Goal: Task Accomplishment & Management: Manage account settings

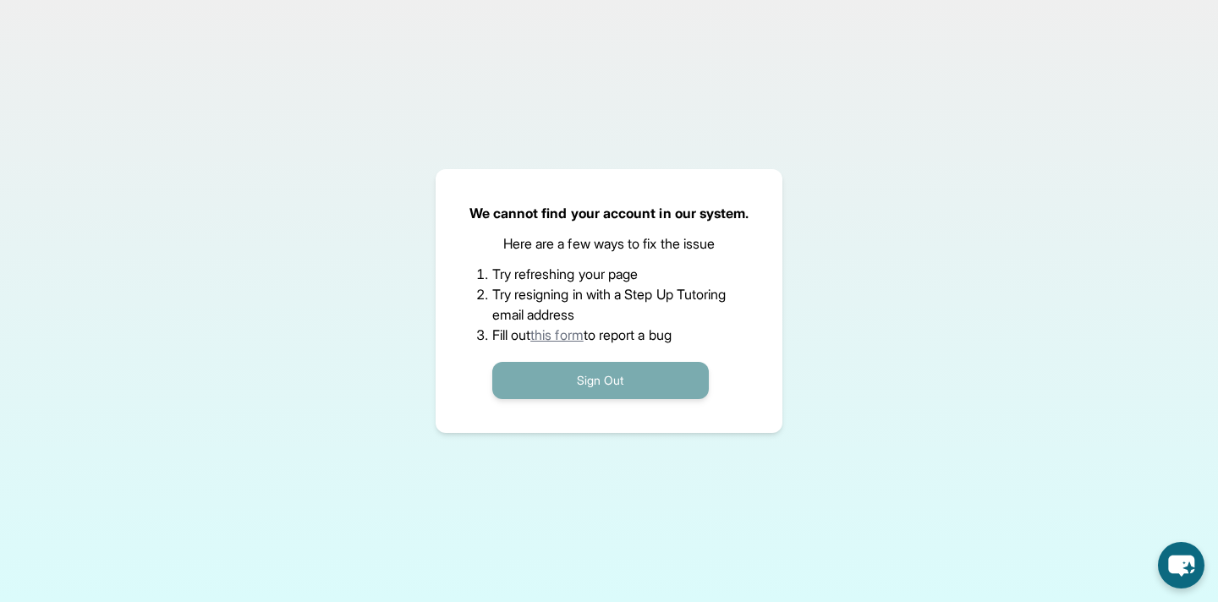
click at [618, 372] on button "Sign Out" at bounding box center [600, 380] width 217 height 37
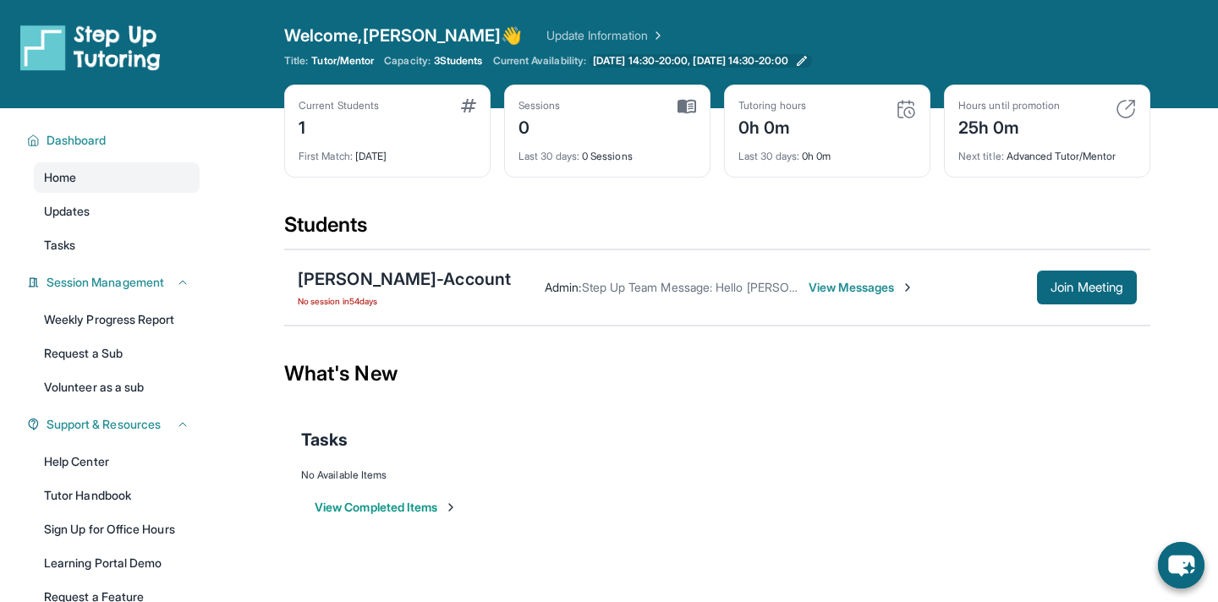
click at [809, 58] on icon at bounding box center [802, 61] width 14 height 14
